Goal: Task Accomplishment & Management: Use online tool/utility

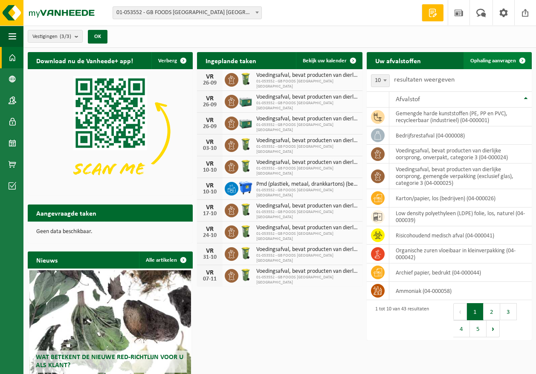
click at [484, 58] on span "Ophaling aanvragen" at bounding box center [494, 61] width 46 height 6
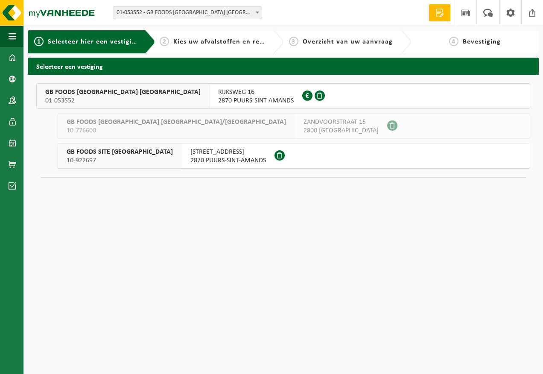
click at [218, 100] on span "2870 PUURS-SINT-AMANDS" at bounding box center [256, 100] width 76 height 9
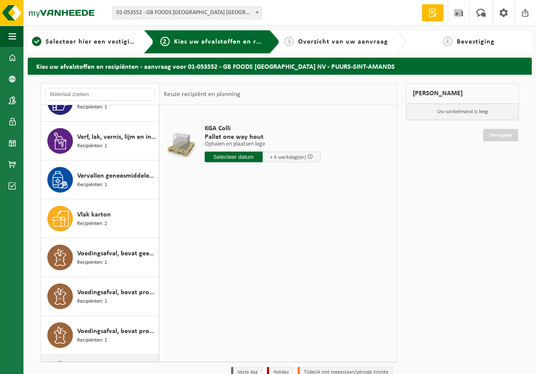
scroll to position [1336, 0]
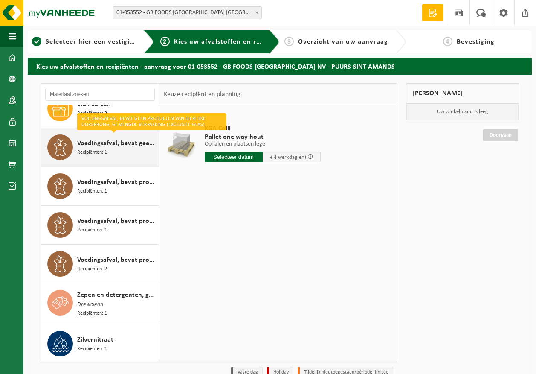
click at [121, 151] on div "Voedingsafval, bevat geen producten van dierlijke oorsprong, gemengde verpakkin…" at bounding box center [116, 147] width 79 height 26
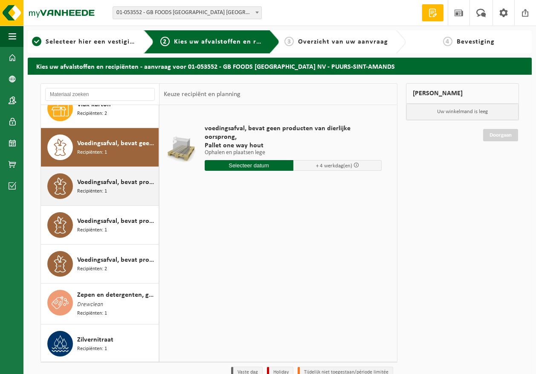
click at [118, 180] on span "Voedingsafval, bevat producten van dierlijke oorsprong, gemengde verpakking (ex…" at bounding box center [116, 182] width 79 height 10
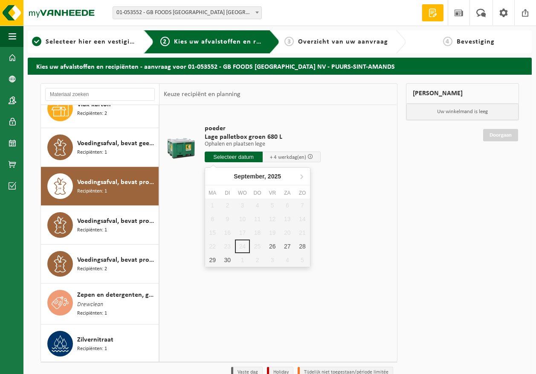
click at [247, 159] on input "text" at bounding box center [234, 156] width 58 height 11
click at [273, 248] on div "26" at bounding box center [272, 246] width 15 height 14
type input "Van 2025-09-26"
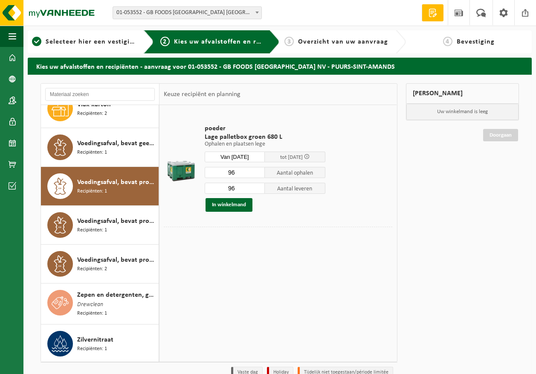
drag, startPoint x: 244, startPoint y: 173, endPoint x: 212, endPoint y: 171, distance: 32.9
click at [212, 171] on input "96" at bounding box center [235, 172] width 61 height 11
type input "40"
click at [233, 207] on button "In winkelmand" at bounding box center [229, 205] width 47 height 14
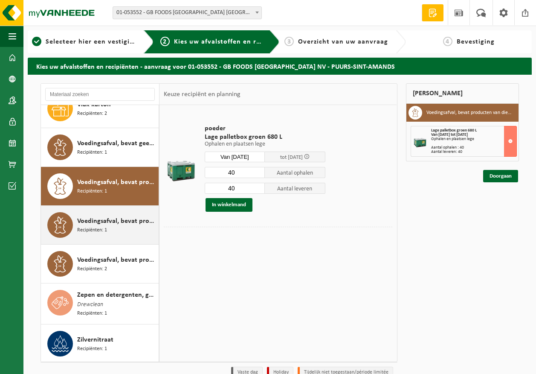
click at [131, 234] on div "Voedingsafval, bevat producten van dierlijke oorsprong, glazen verpakking, cate…" at bounding box center [116, 225] width 79 height 26
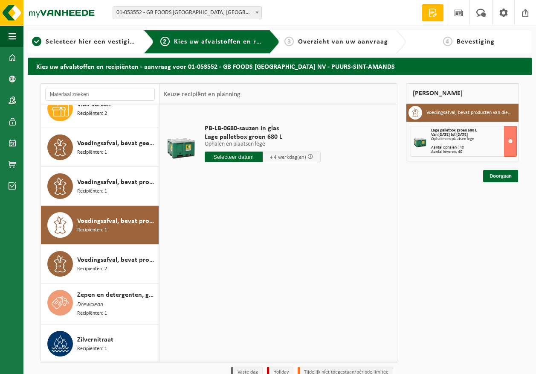
click at [242, 155] on input "text" at bounding box center [234, 156] width 58 height 11
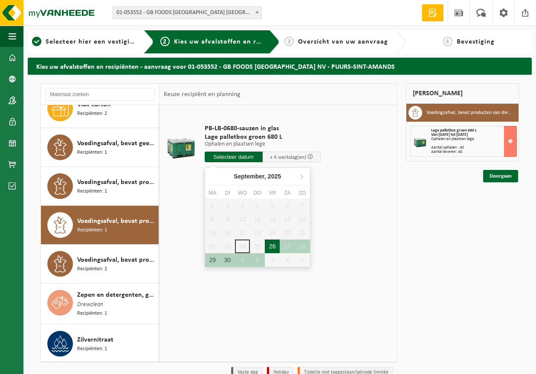
click at [275, 247] on div "26" at bounding box center [272, 246] width 15 height 14
type input "Van 2025-09-26"
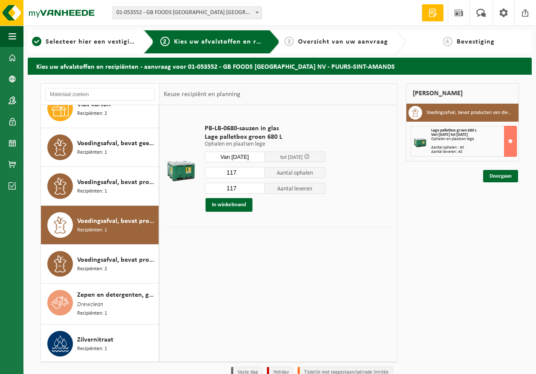
drag, startPoint x: 242, startPoint y: 173, endPoint x: 167, endPoint y: 177, distance: 75.6
click at [171, 177] on tr "PB-LB-0680-sauzen in glas Lage palletbox groen 680 L Ophalen en plaatsen lege O…" at bounding box center [278, 167] width 229 height 117
type input "36"
click at [217, 205] on button "In winkelmand" at bounding box center [229, 205] width 47 height 14
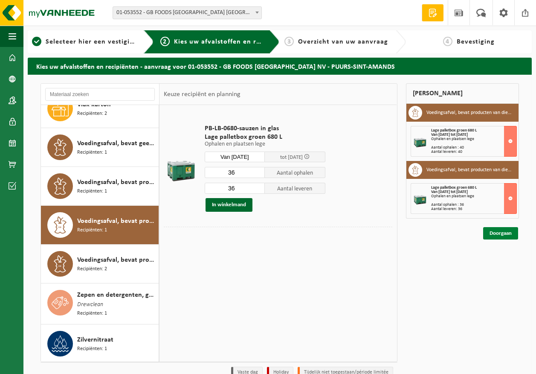
click at [509, 233] on link "Doorgaan" at bounding box center [500, 233] width 35 height 12
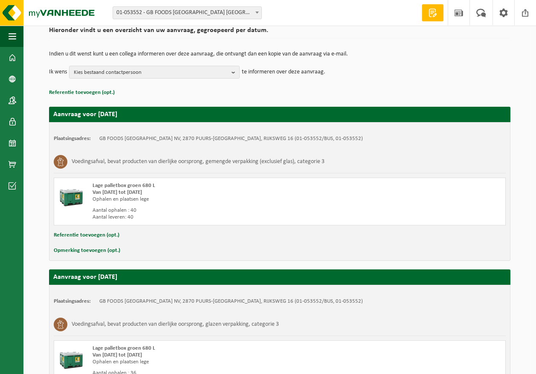
scroll to position [162, 0]
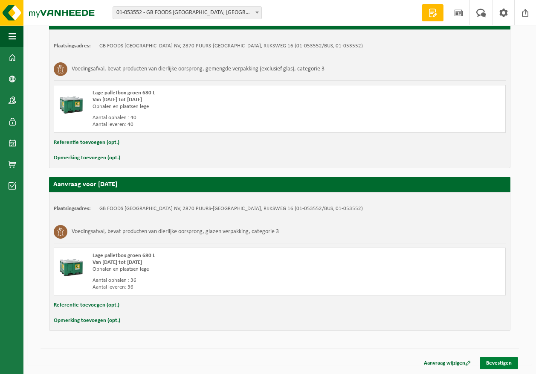
click at [503, 364] on link "Bevestigen" at bounding box center [499, 363] width 38 height 12
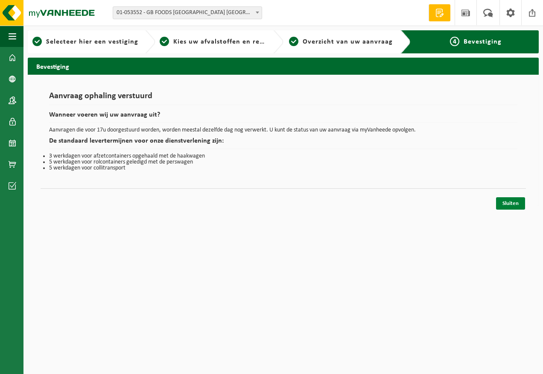
click at [518, 205] on link "Sluiten" at bounding box center [510, 203] width 29 height 12
